Goal: Transaction & Acquisition: Book appointment/travel/reservation

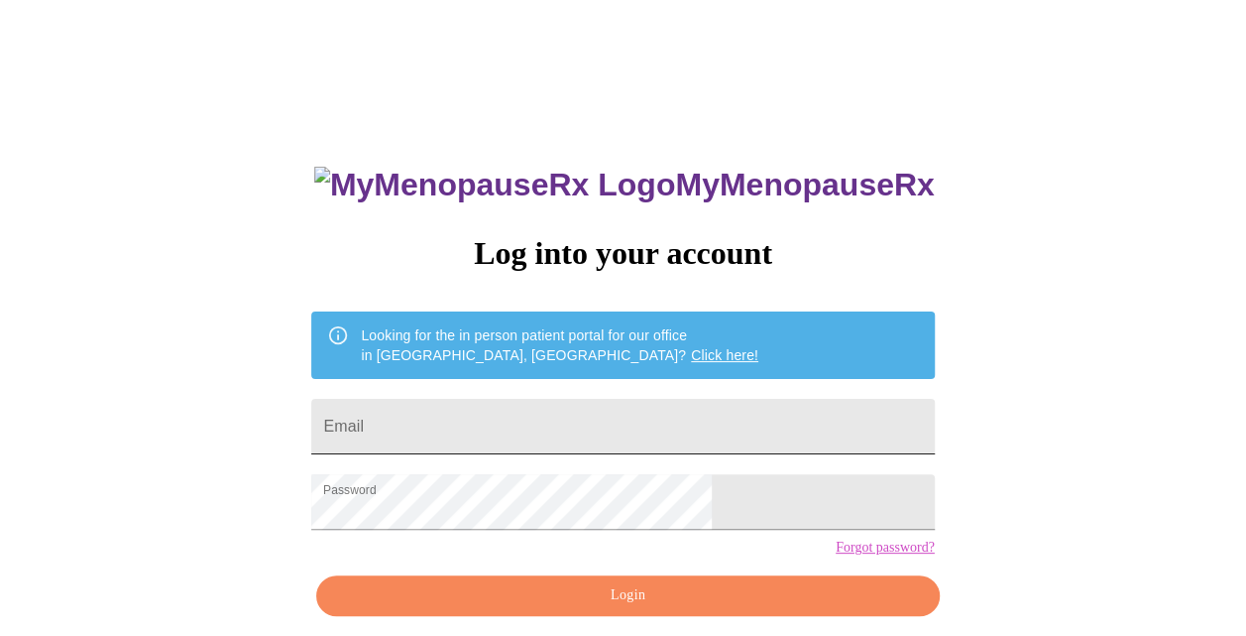
click at [693, 403] on input "Email" at bounding box center [622, 427] width 623 height 56
type input "nrlarose@live.com"
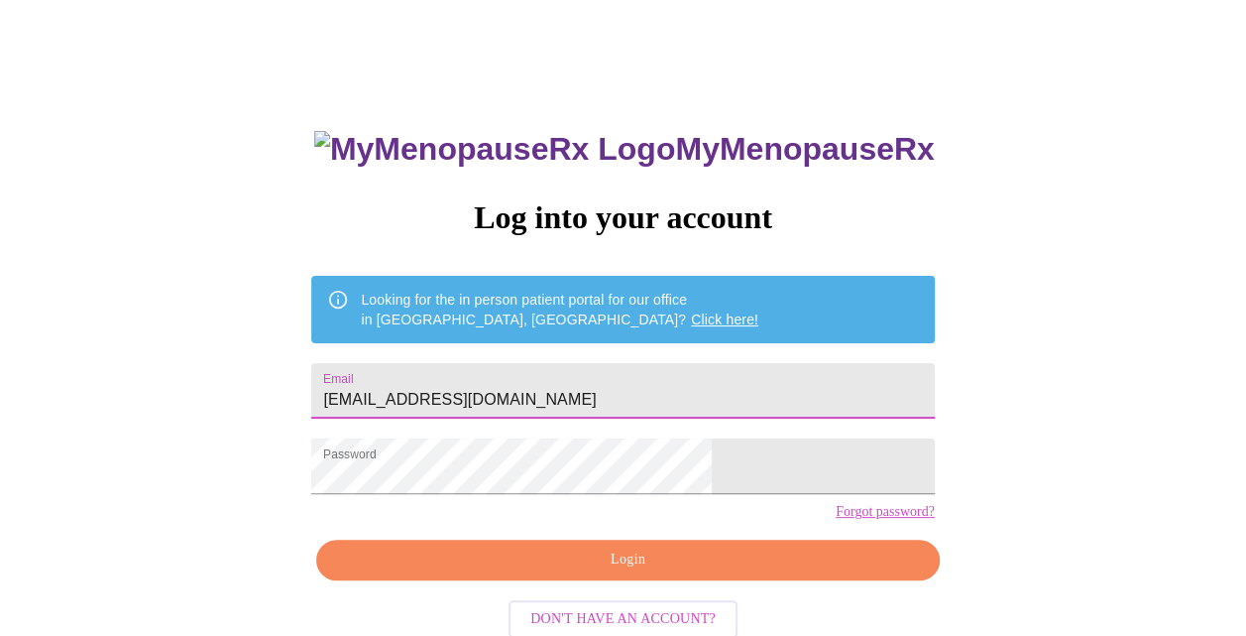
scroll to position [80, 0]
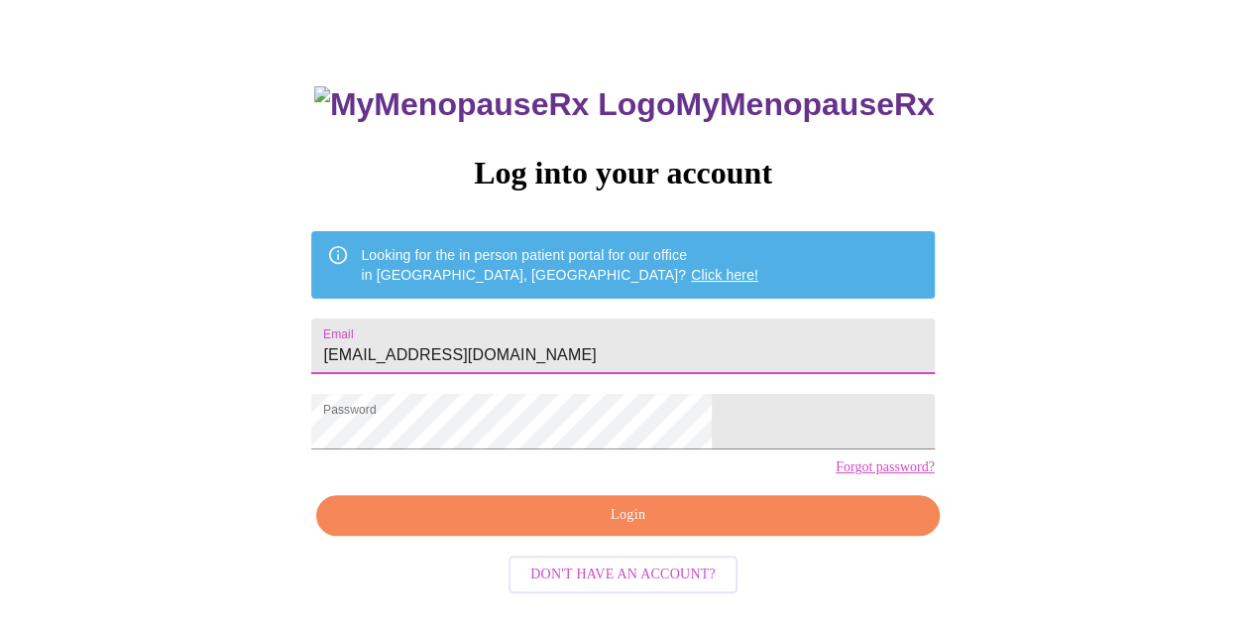
click at [635, 528] on span "Login" at bounding box center [627, 515] width 577 height 25
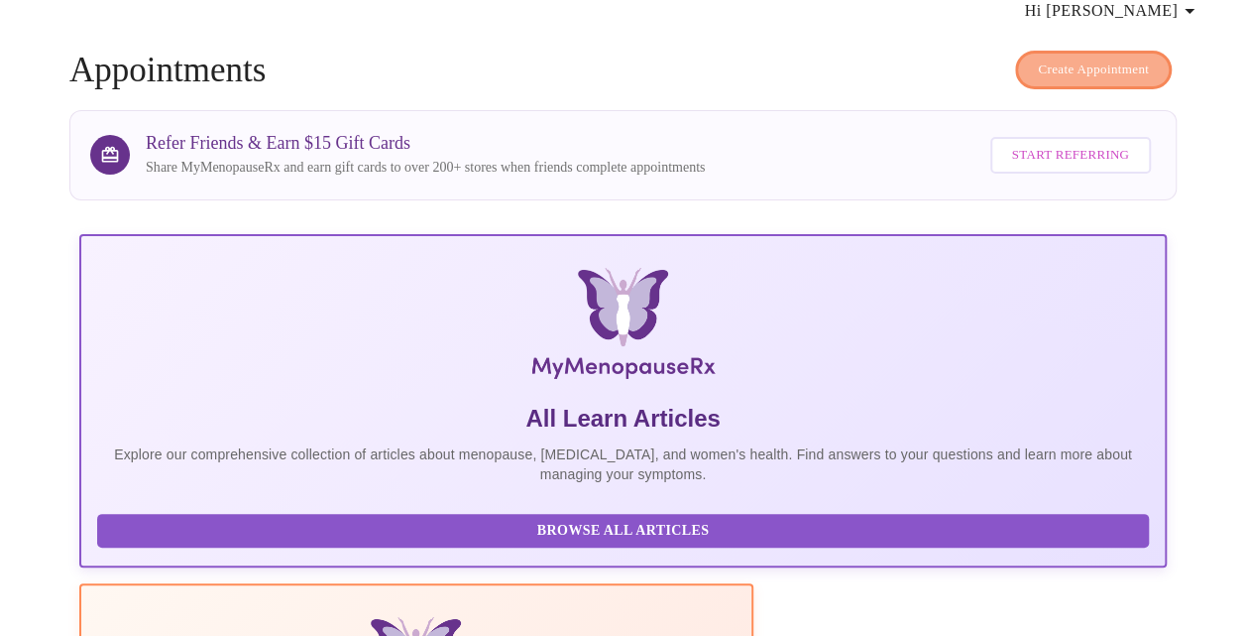
click at [1047, 60] on span "Create Appointment" at bounding box center [1093, 70] width 111 height 23
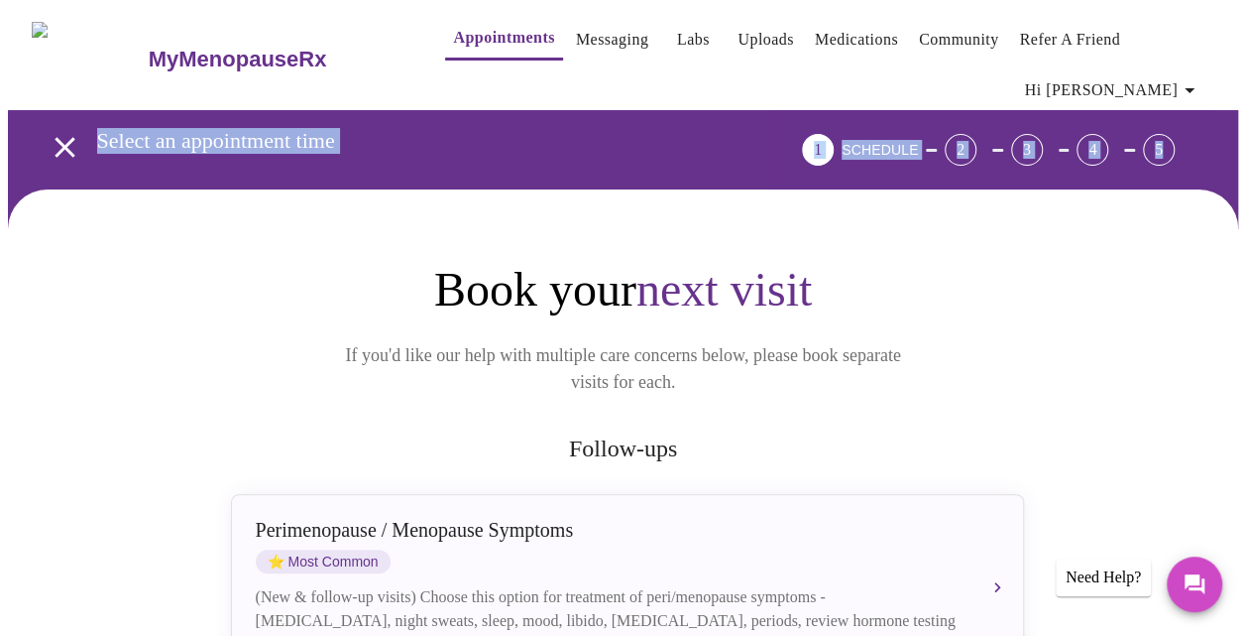
drag, startPoint x: 1245, startPoint y: 87, endPoint x: 1250, endPoint y: 149, distance: 61.7
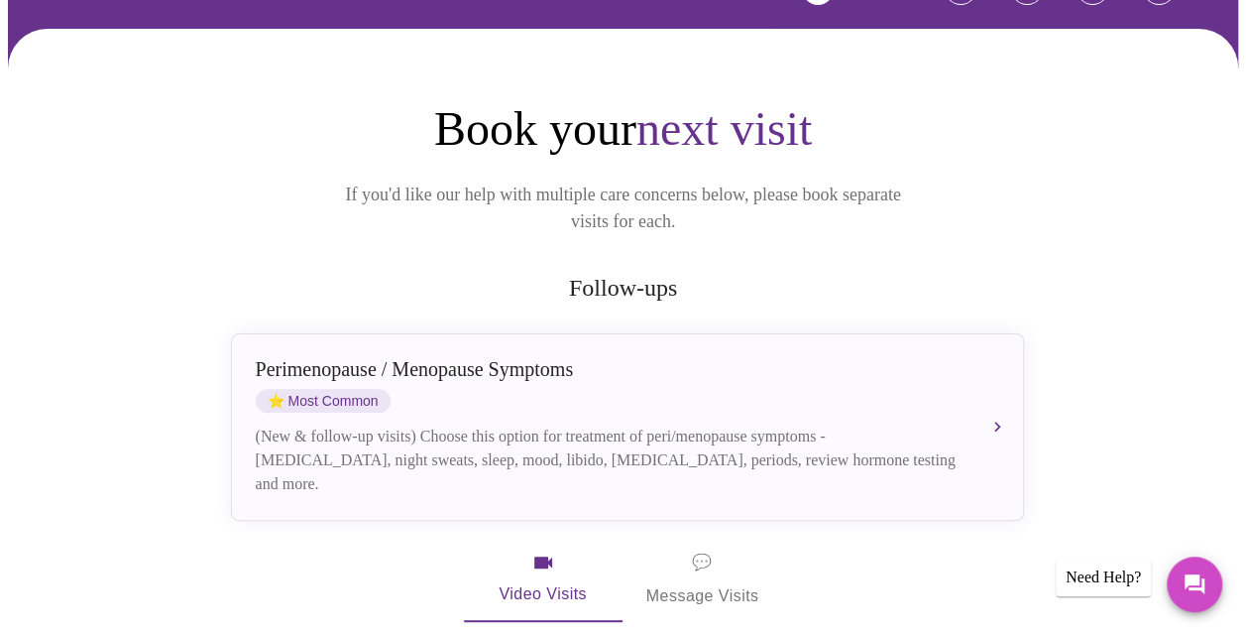
scroll to position [156, 0]
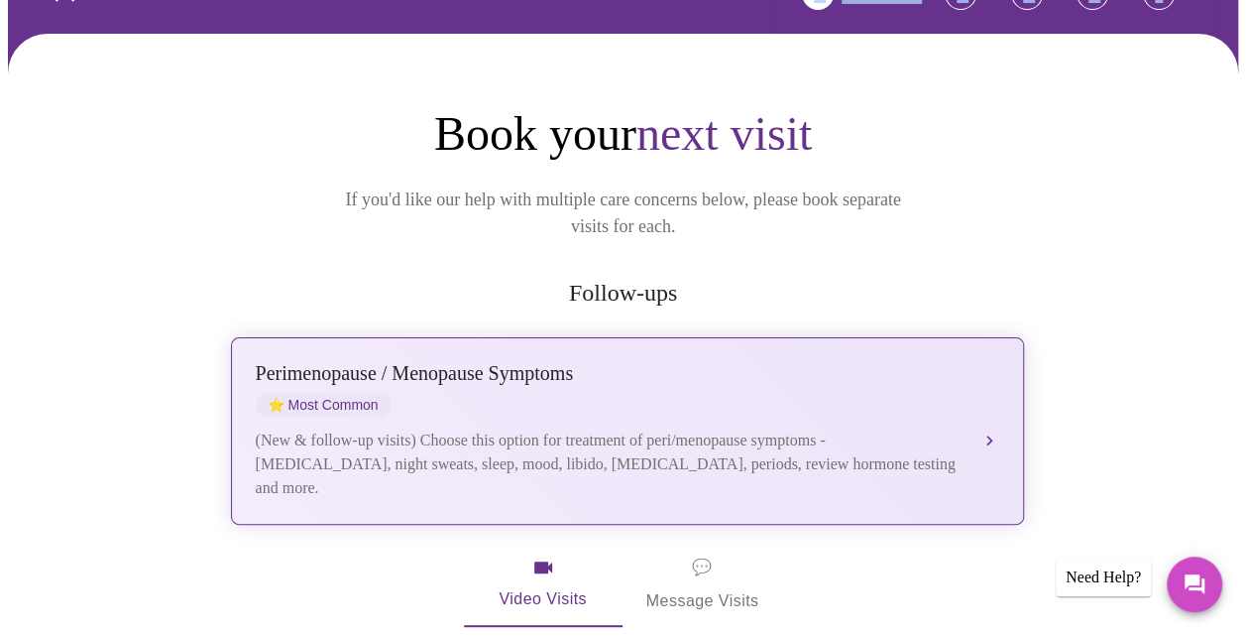
click at [783, 362] on div "Perimenopause / Menopause Symptoms" at bounding box center [608, 373] width 704 height 23
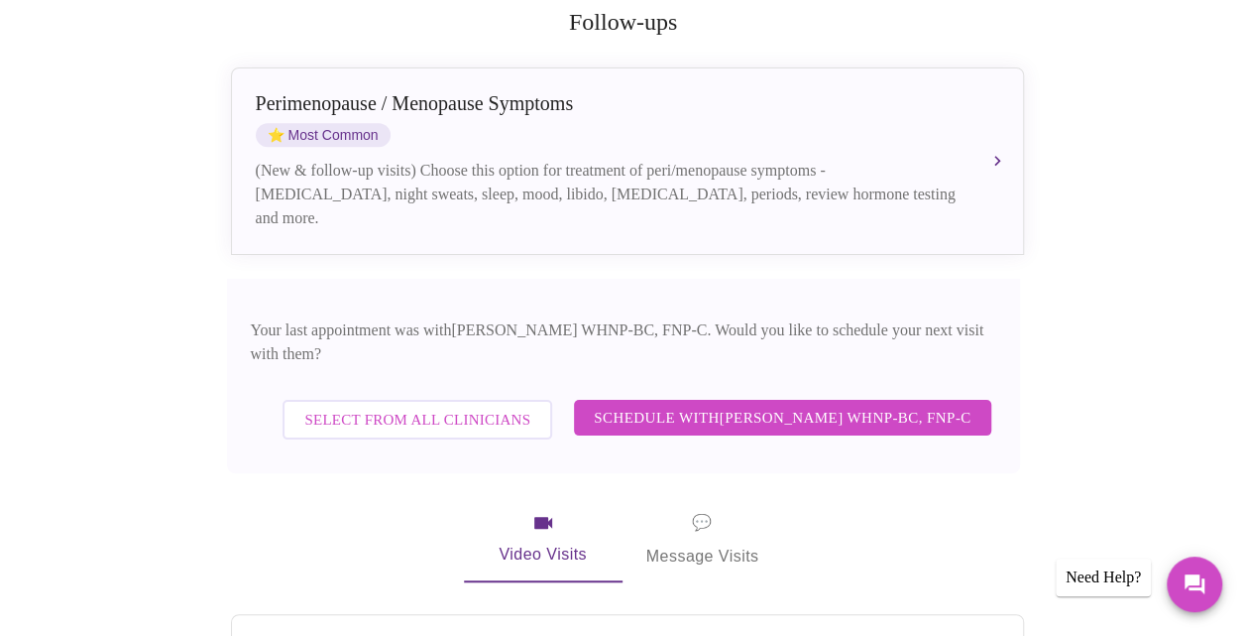
scroll to position [436, 0]
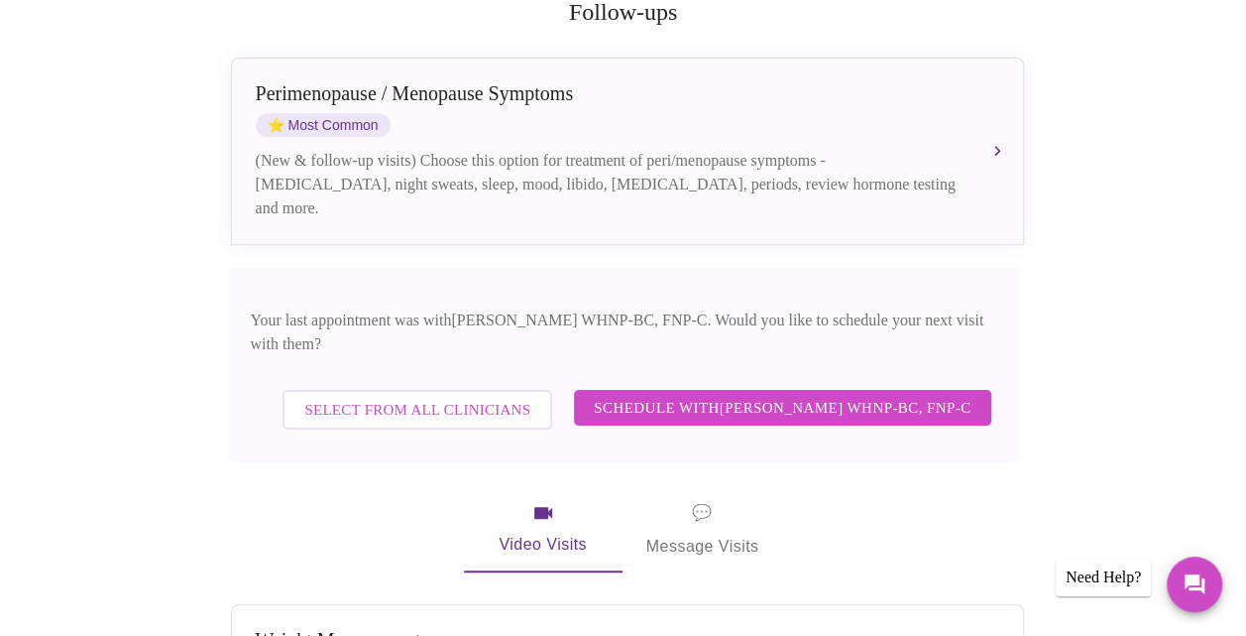
click at [832, 395] on span "Schedule with Jenny Kowalczyk WHNP-BC, FNP-C" at bounding box center [782, 408] width 377 height 26
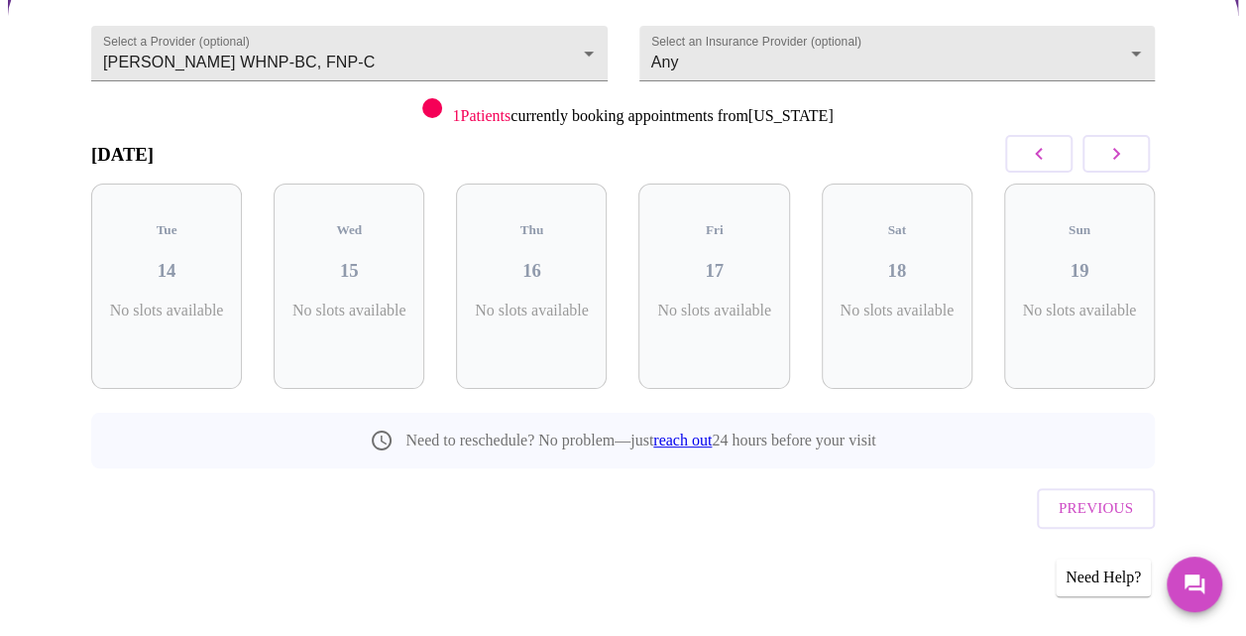
scroll to position [171, 0]
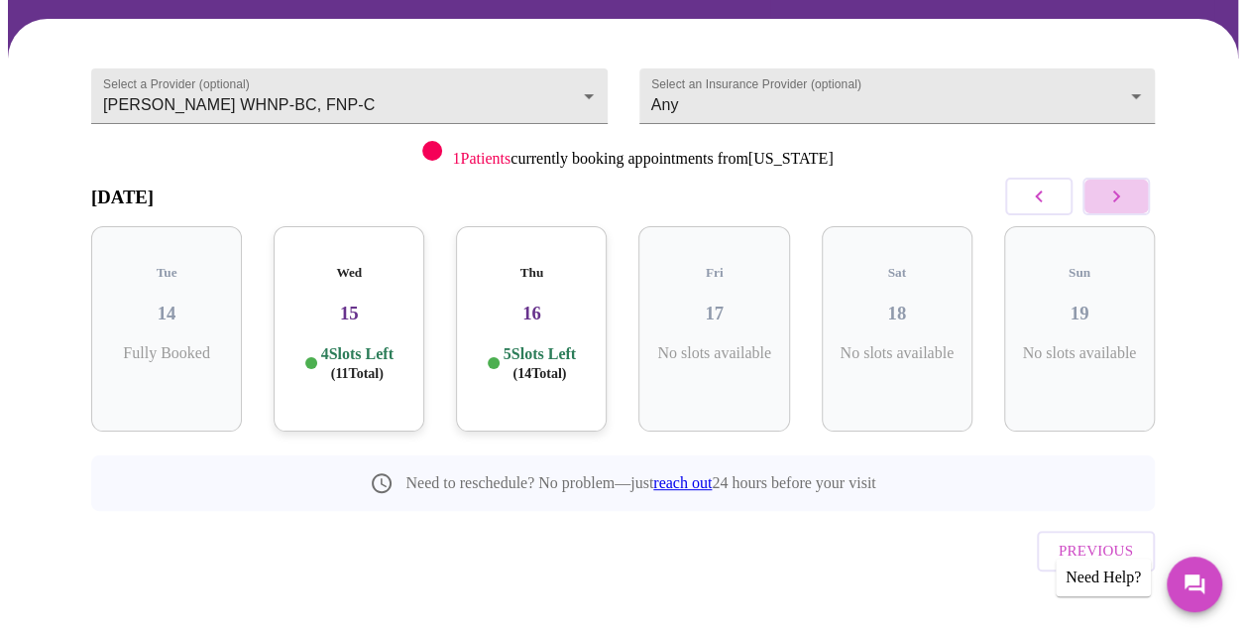
click at [1128, 197] on icon "button" at bounding box center [1117, 196] width 24 height 24
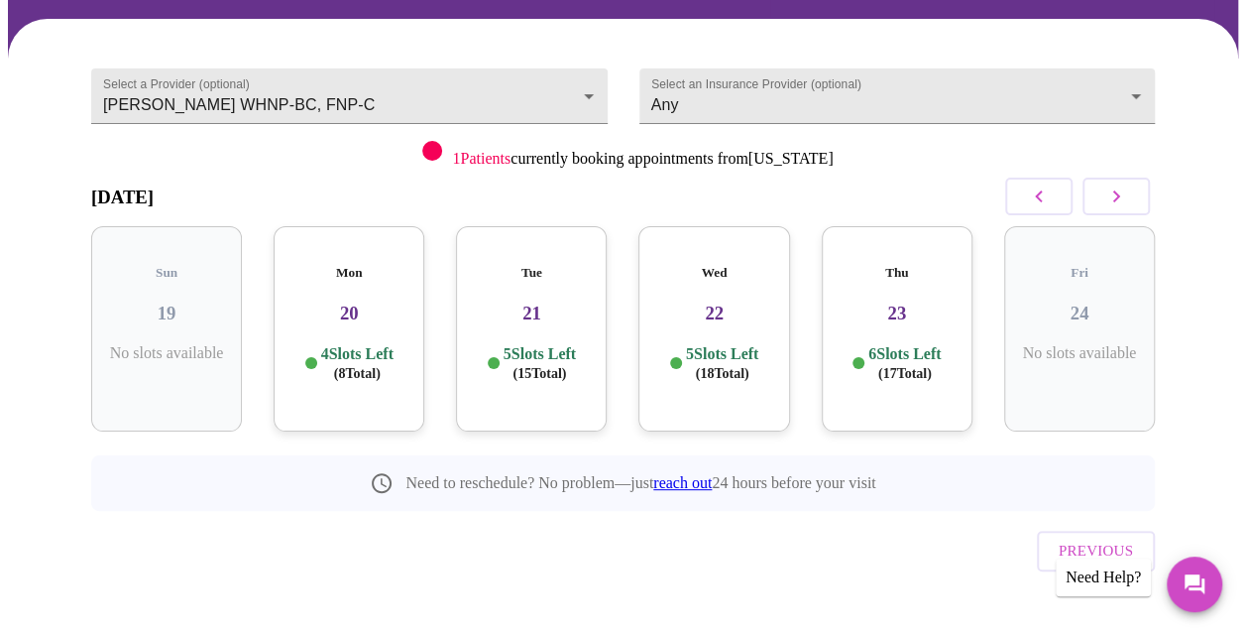
click at [542, 344] on p "5 Slots Left ( 15 Total)" at bounding box center [540, 363] width 72 height 39
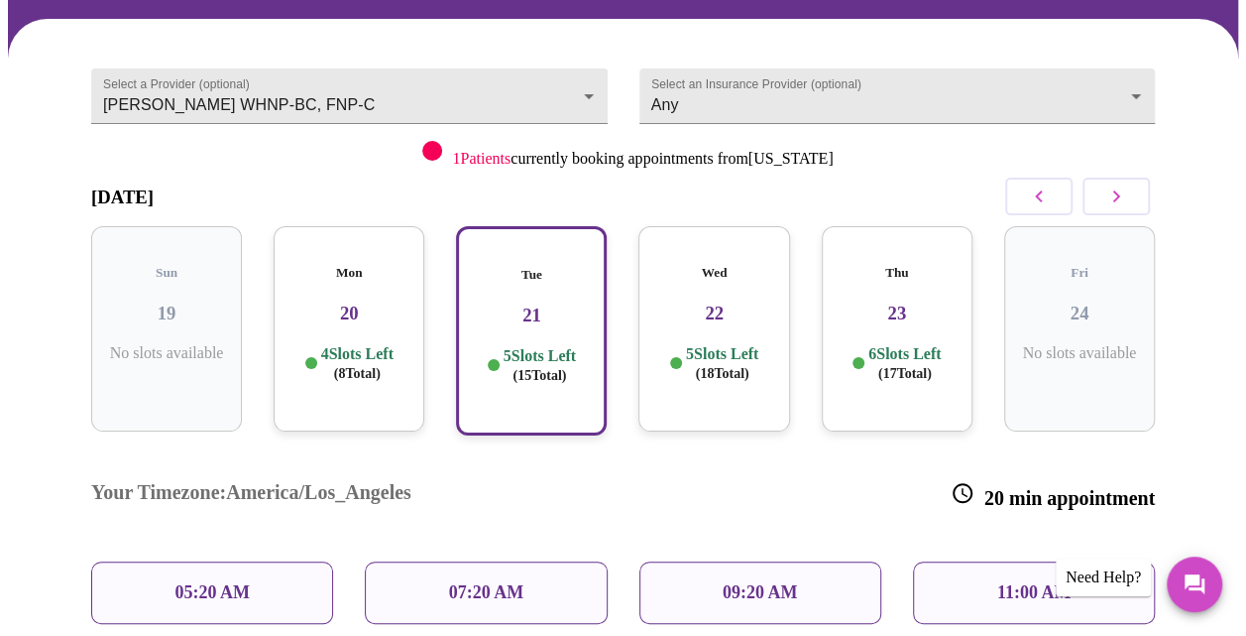
click at [785, 561] on div "09:20 AM" at bounding box center [761, 592] width 242 height 62
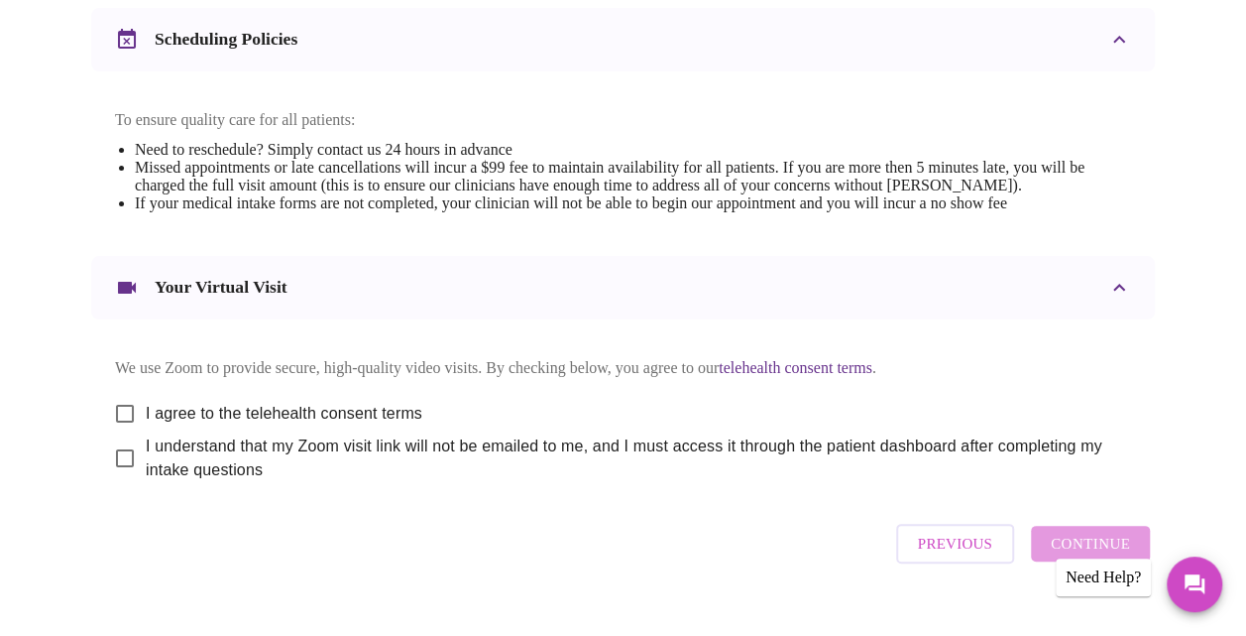
scroll to position [783, 0]
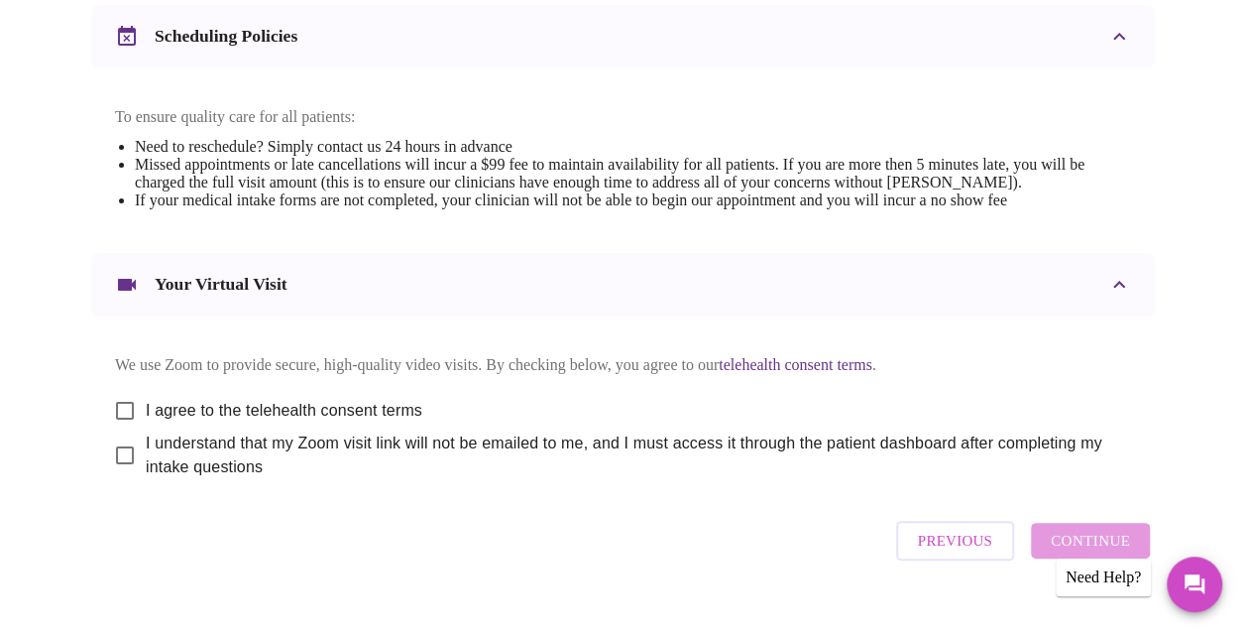
click at [115, 419] on input "I agree to the telehealth consent terms" at bounding box center [125, 411] width 42 height 42
checkbox input "true"
click at [110, 474] on input "I understand that my Zoom visit link will not be emailed to me, and I must acce…" at bounding box center [125, 455] width 42 height 42
checkbox input "true"
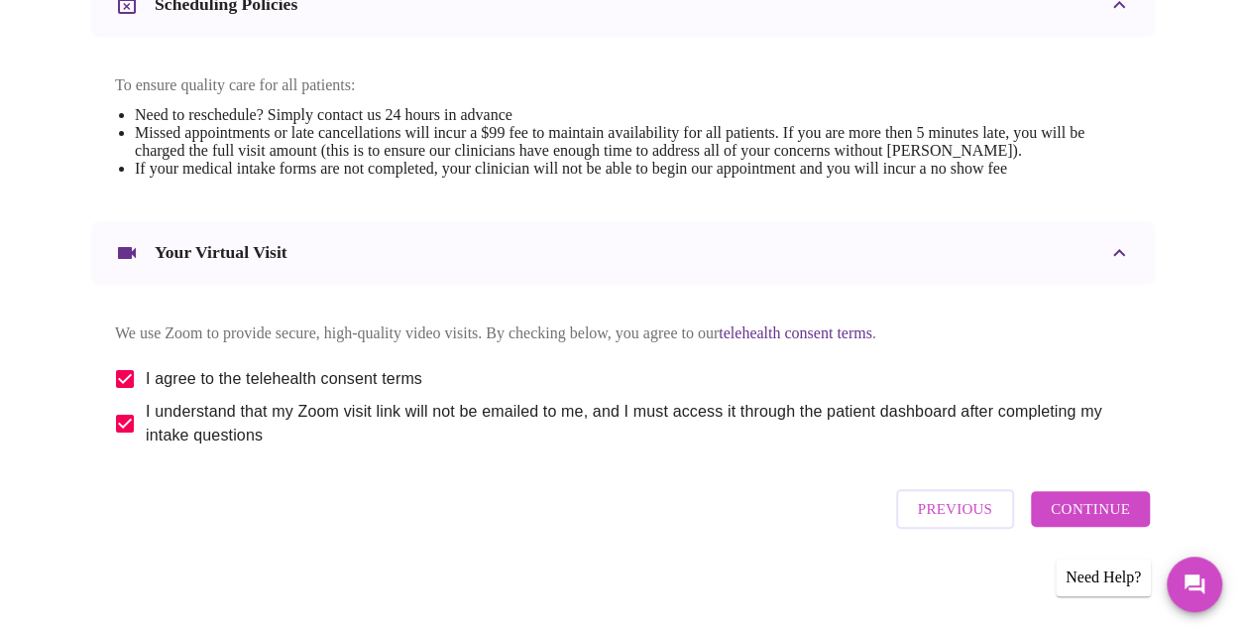
click at [1088, 521] on span "Continue" at bounding box center [1090, 509] width 79 height 26
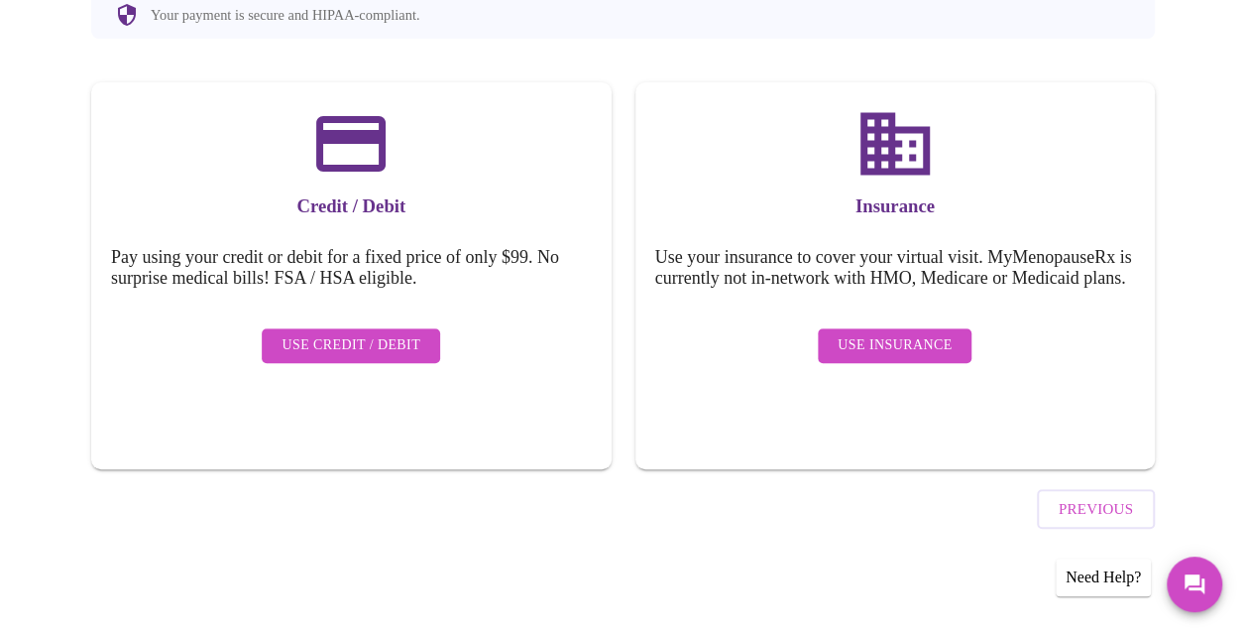
scroll to position [235, 0]
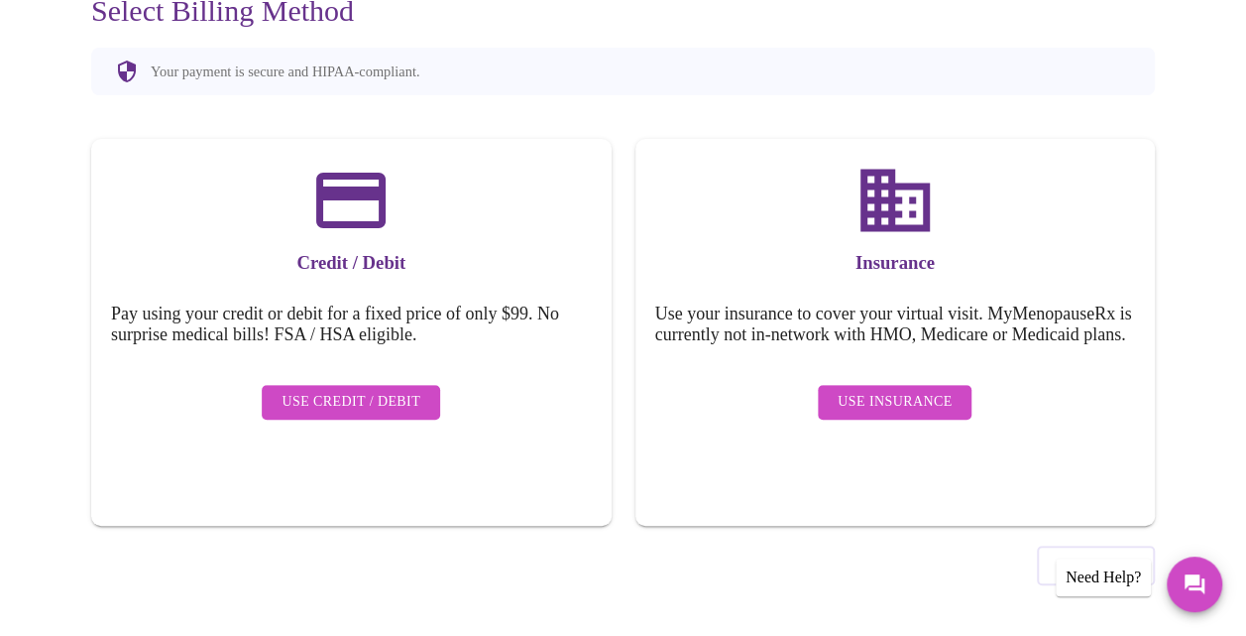
click at [956, 412] on button "Use Insurance" at bounding box center [895, 402] width 154 height 35
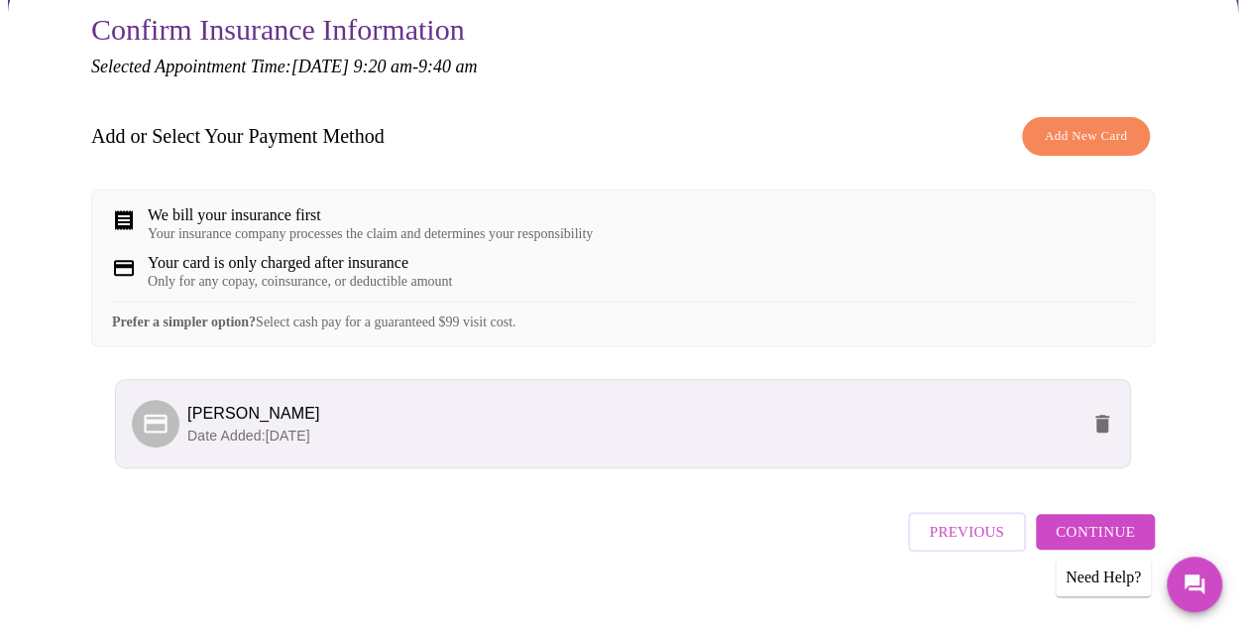
scroll to position [252, 0]
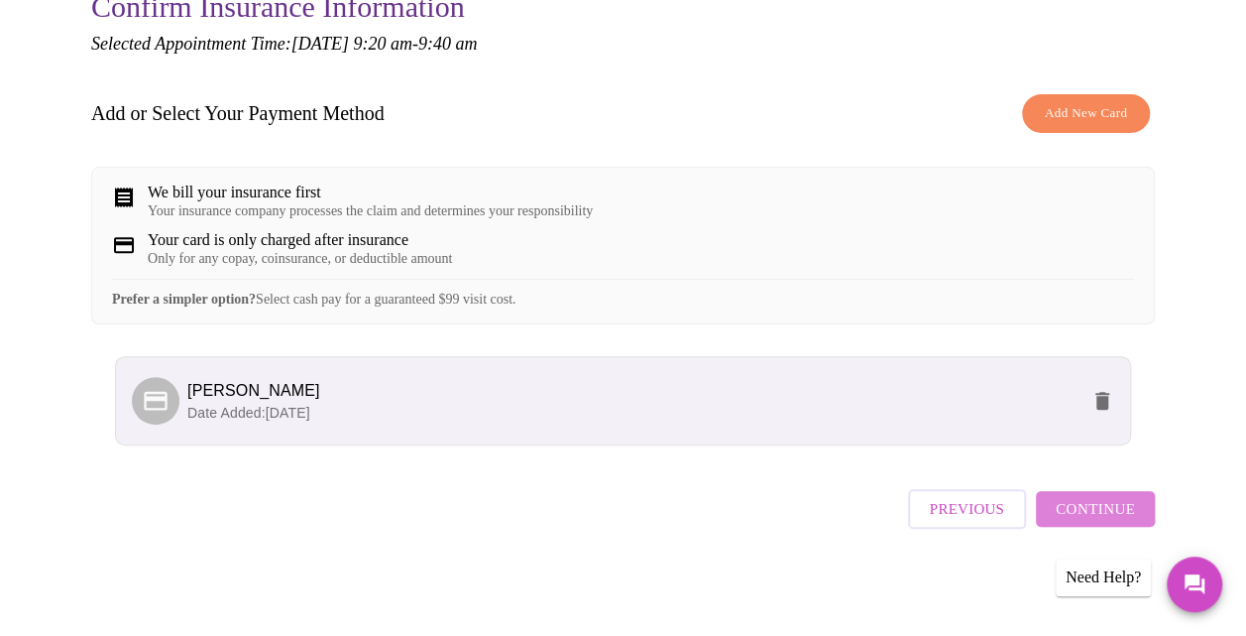
click at [1154, 521] on button "Continue" at bounding box center [1095, 509] width 119 height 36
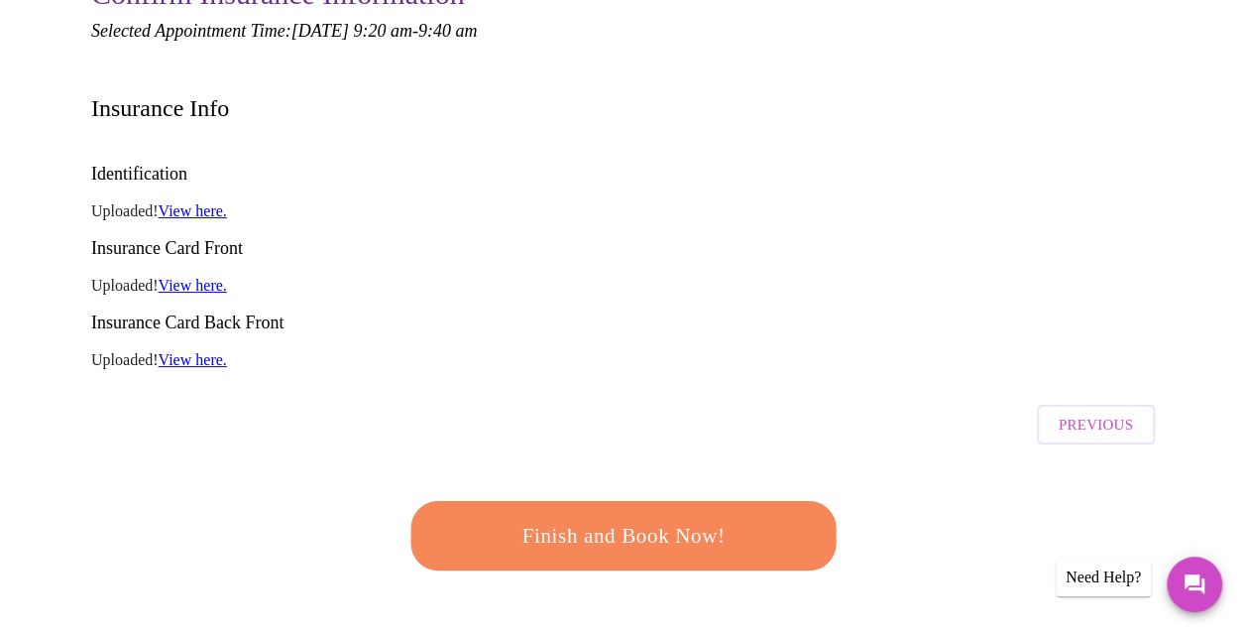
click at [803, 474] on div "Finish and Book Now!" at bounding box center [623, 535] width 436 height 123
click at [786, 501] on button "Finish and Book Now!" at bounding box center [623, 535] width 425 height 69
